Goal: Contribute content: Add original content to the website for others to see

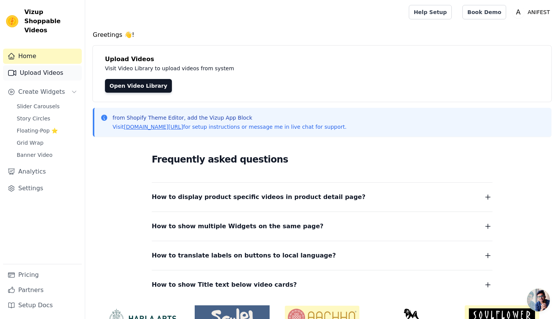
click at [44, 65] on link "Upload Videos" at bounding box center [42, 72] width 79 height 15
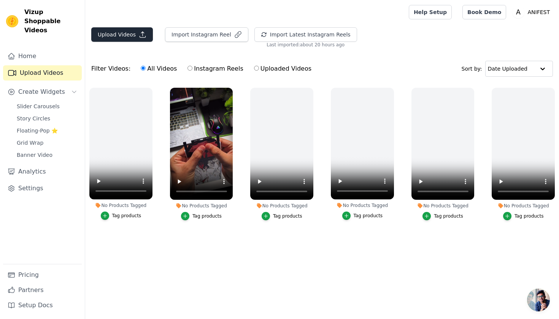
click at [128, 29] on button "Upload Videos" at bounding box center [122, 34] width 62 height 14
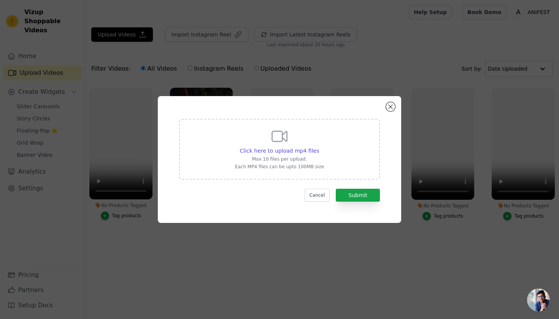
click at [298, 156] on p "Max 10 files per upload." at bounding box center [279, 159] width 89 height 6
click at [319, 147] on input "Click here to upload mp4 files Max 10 files per upload. Each MP4 files can be u…" at bounding box center [319, 147] width 0 height 0
type input "C:\fakepath\VID-20230323-WA0103.mp4"
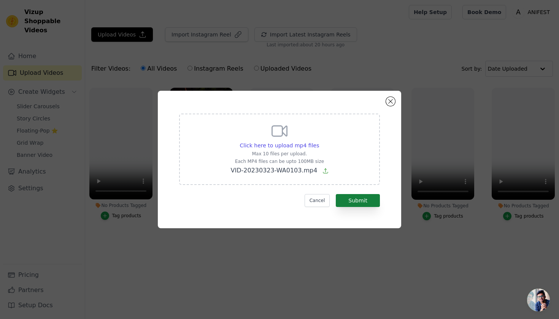
click at [373, 202] on button "Submit" at bounding box center [358, 200] width 44 height 13
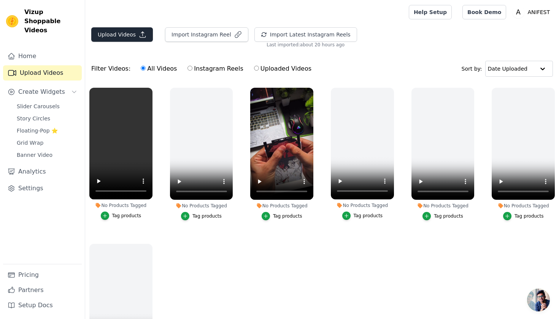
click at [117, 36] on button "Upload Videos" at bounding box center [122, 34] width 62 height 14
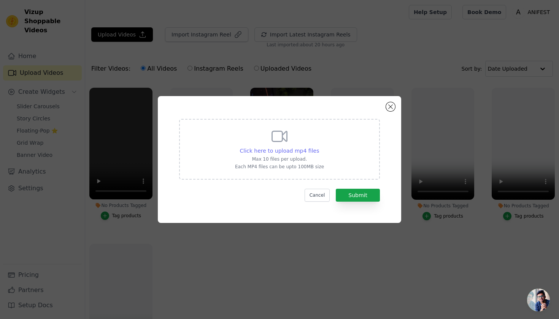
click at [289, 147] on div "Click here to upload mp4 files" at bounding box center [279, 151] width 79 height 8
click at [319, 147] on input "Click here to upload mp4 files Max 10 files per upload. Each MP4 files can be u…" at bounding box center [319, 147] width 0 height 0
type input "C:\fakepath\VID-20230817-WA0107.mp4"
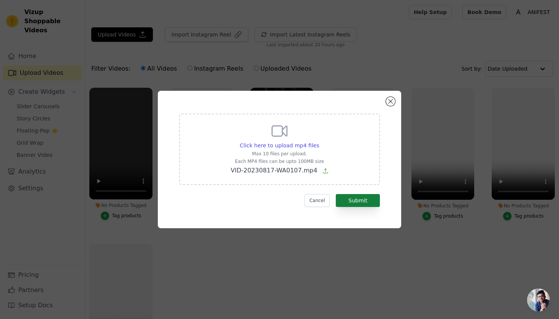
click at [353, 194] on button "Submit" at bounding box center [358, 200] width 44 height 13
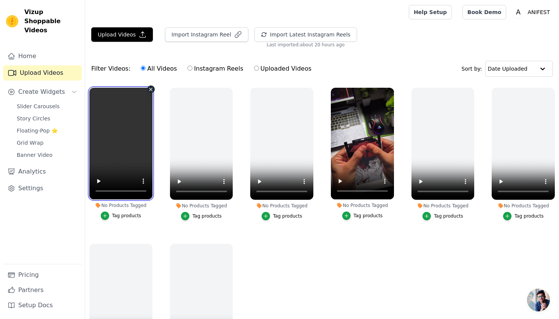
click at [123, 141] on video at bounding box center [120, 144] width 63 height 112
click at [100, 191] on video at bounding box center [120, 144] width 63 height 112
